Goal: Information Seeking & Learning: Learn about a topic

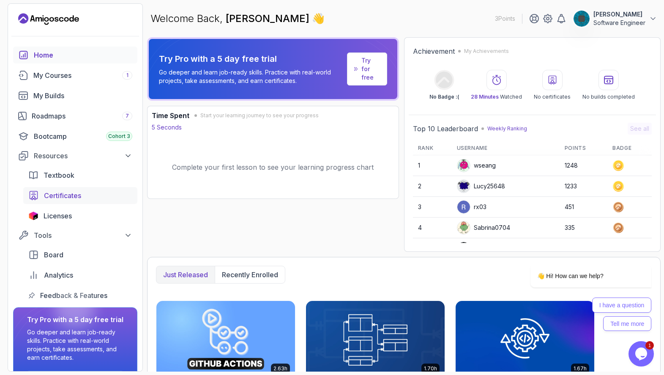
click at [67, 196] on span "Certificates" at bounding box center [62, 195] width 37 height 10
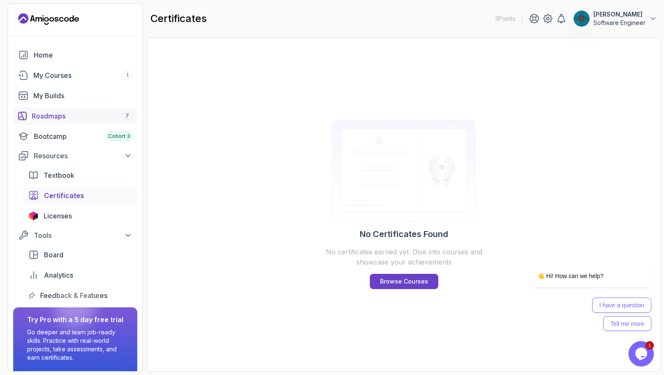
click at [82, 115] on div "Roadmaps 7" at bounding box center [82, 116] width 101 height 10
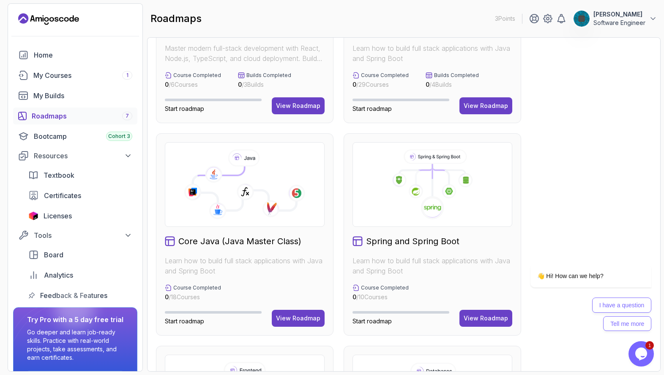
scroll to position [227, 0]
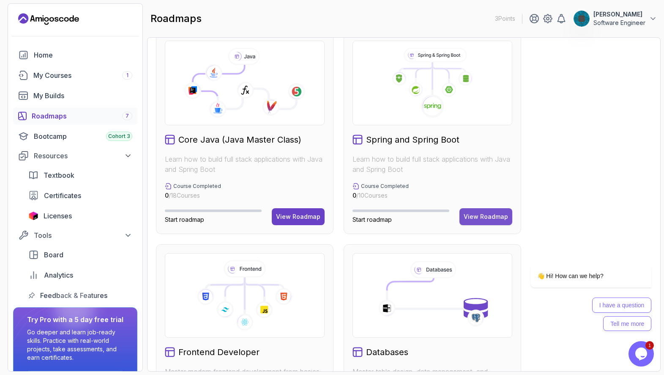
click at [490, 216] on div "View Roadmap" at bounding box center [486, 216] width 44 height 8
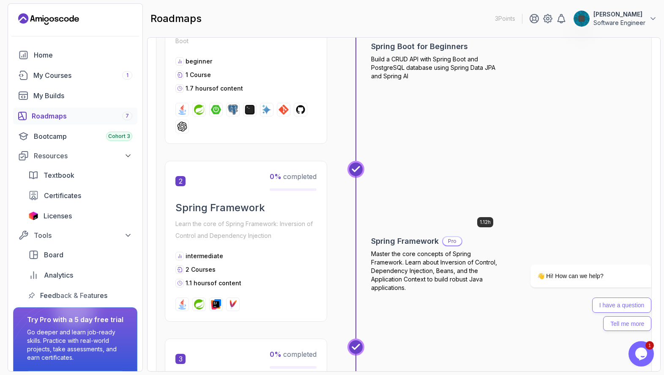
scroll to position [85, 0]
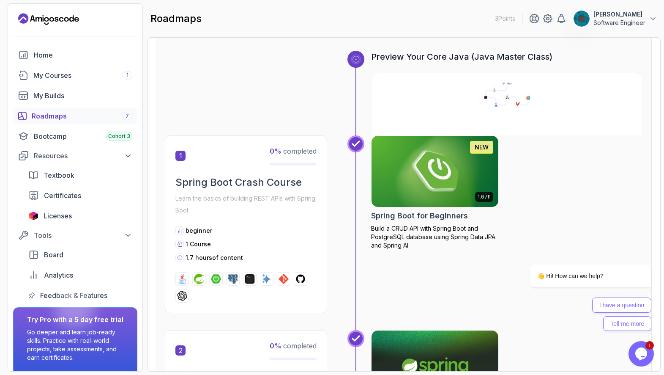
click at [255, 183] on h2 "Spring Boot Crash Course" at bounding box center [245, 182] width 141 height 14
click at [444, 93] on icon at bounding box center [507, 94] width 270 height 30
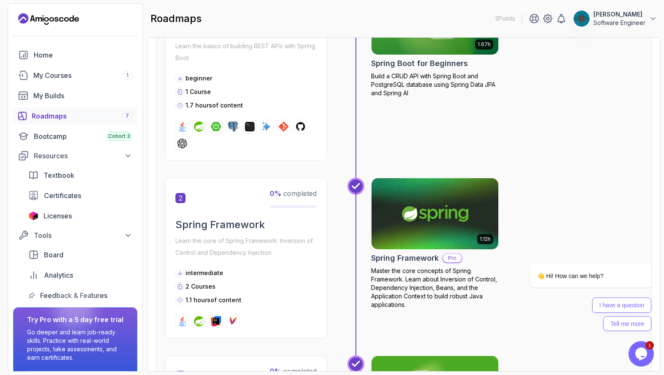
scroll to position [220, 0]
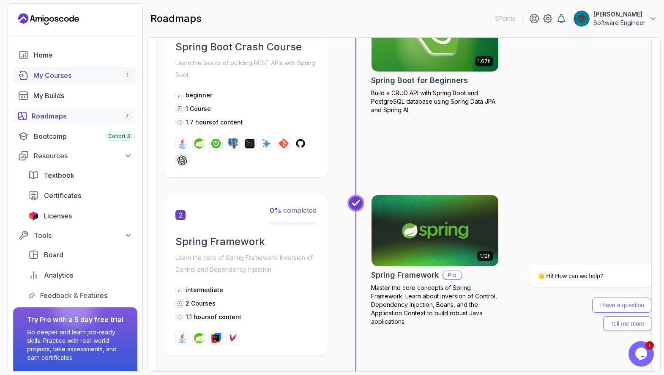
click at [61, 76] on div "My Courses 1" at bounding box center [82, 75] width 99 height 10
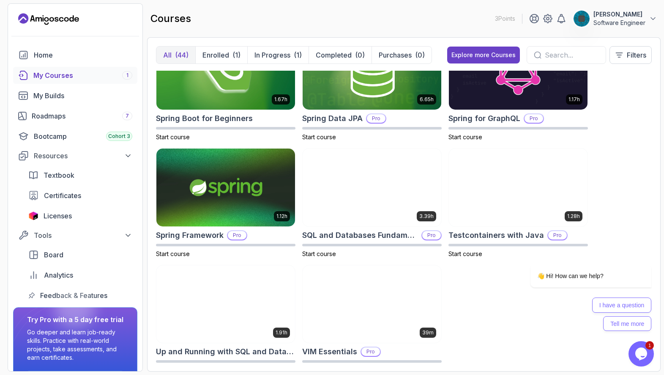
scroll to position [1460, 0]
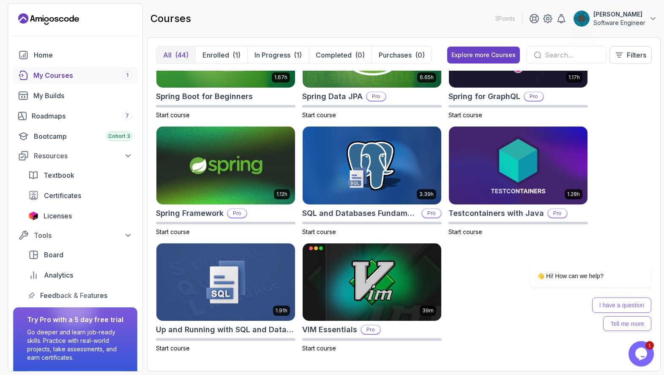
click at [548, 63] on div at bounding box center [566, 55] width 79 height 18
click at [547, 58] on input "text" at bounding box center [572, 55] width 54 height 10
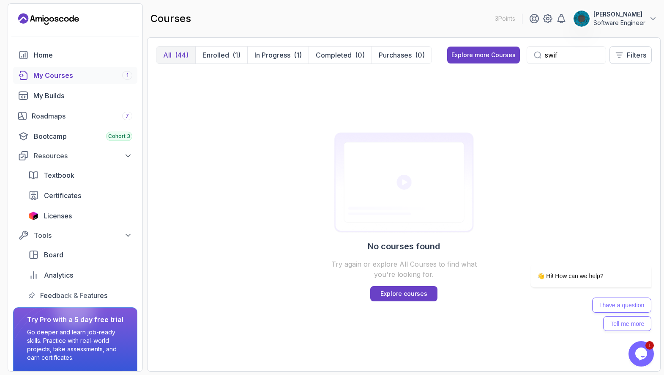
type input "swift"
drag, startPoint x: 567, startPoint y: 60, endPoint x: 543, endPoint y: 57, distance: 24.3
click at [545, 57] on input "swift" at bounding box center [572, 55] width 54 height 10
